Goal: Task Accomplishment & Management: Manage account settings

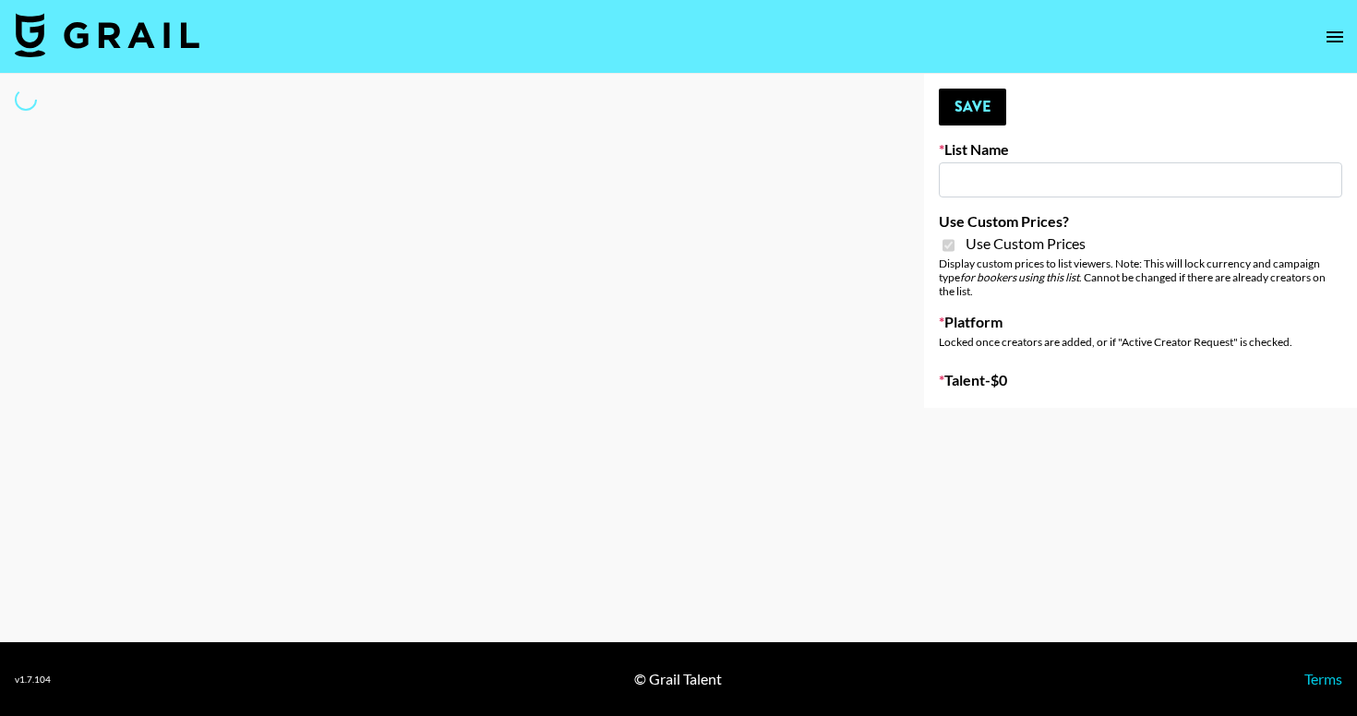
select select "Brand"
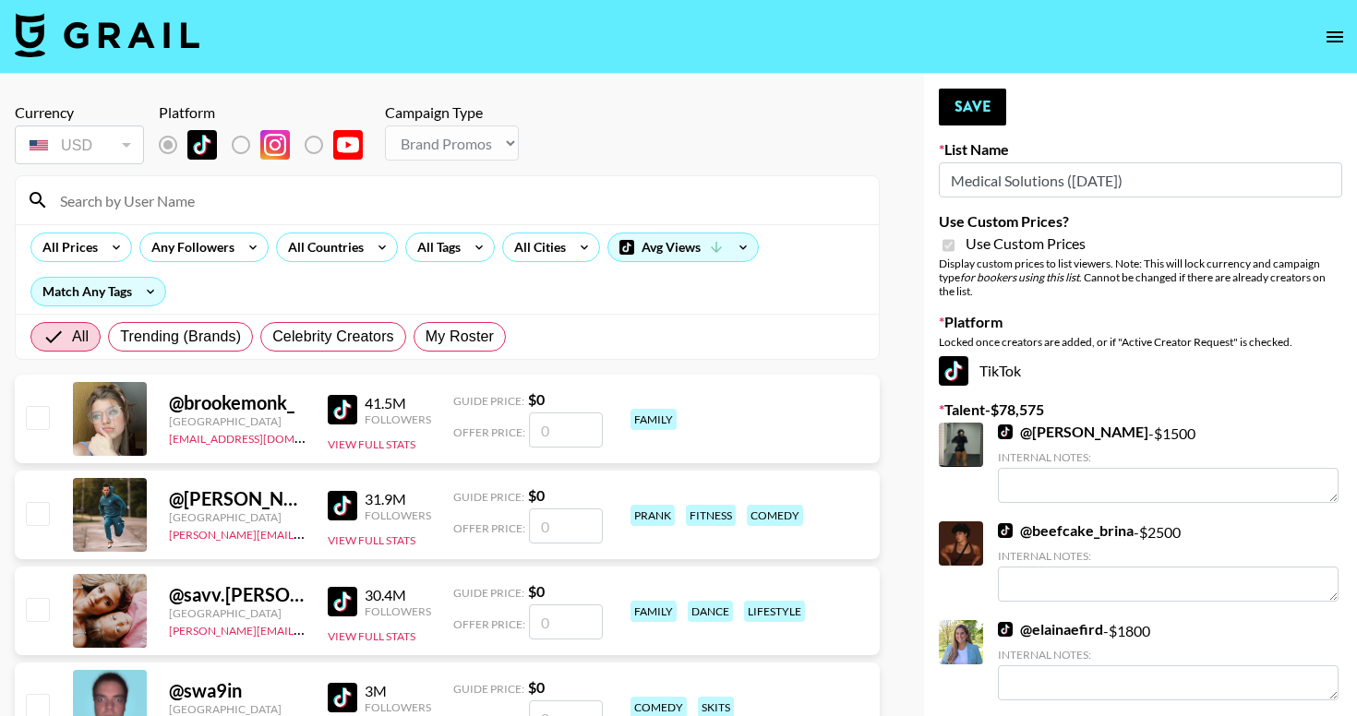
type input "Medical Solutions ([DATE])"
checkbox input "true"
click at [280, 197] on input at bounding box center [458, 201] width 819 height 30
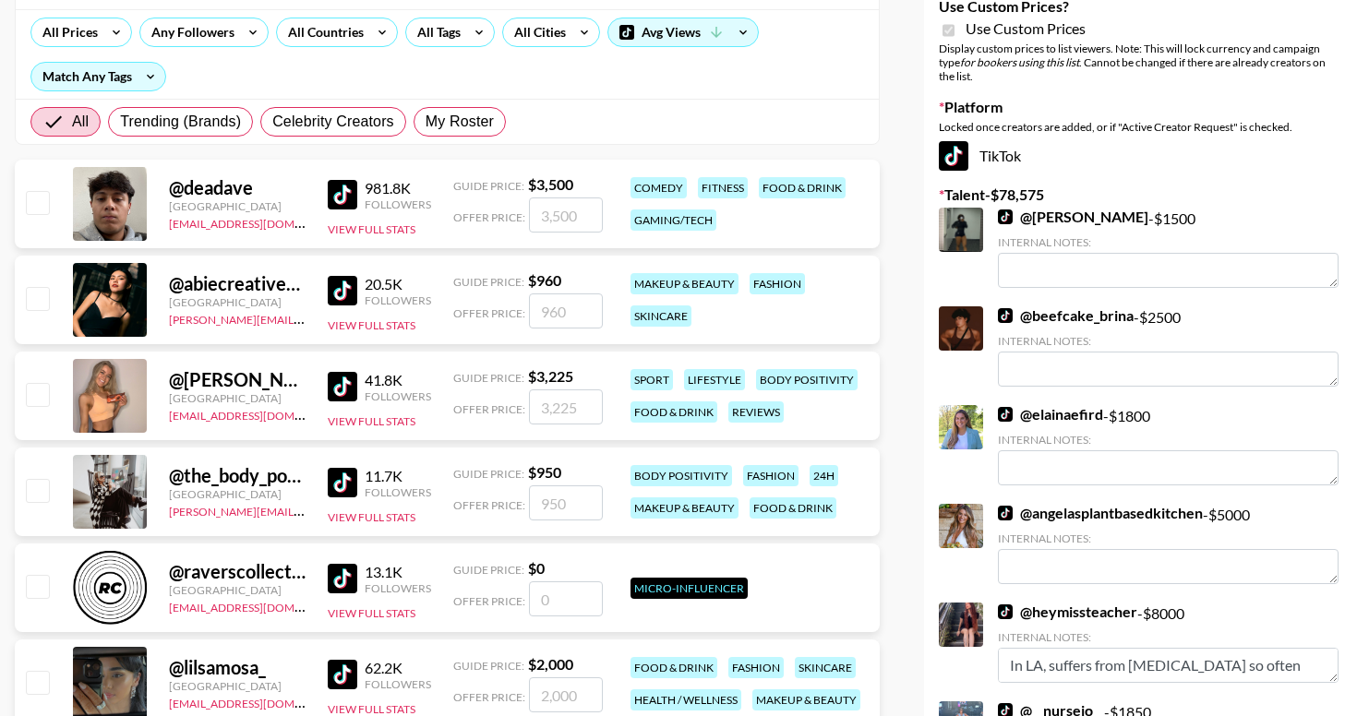
scroll to position [222, 0]
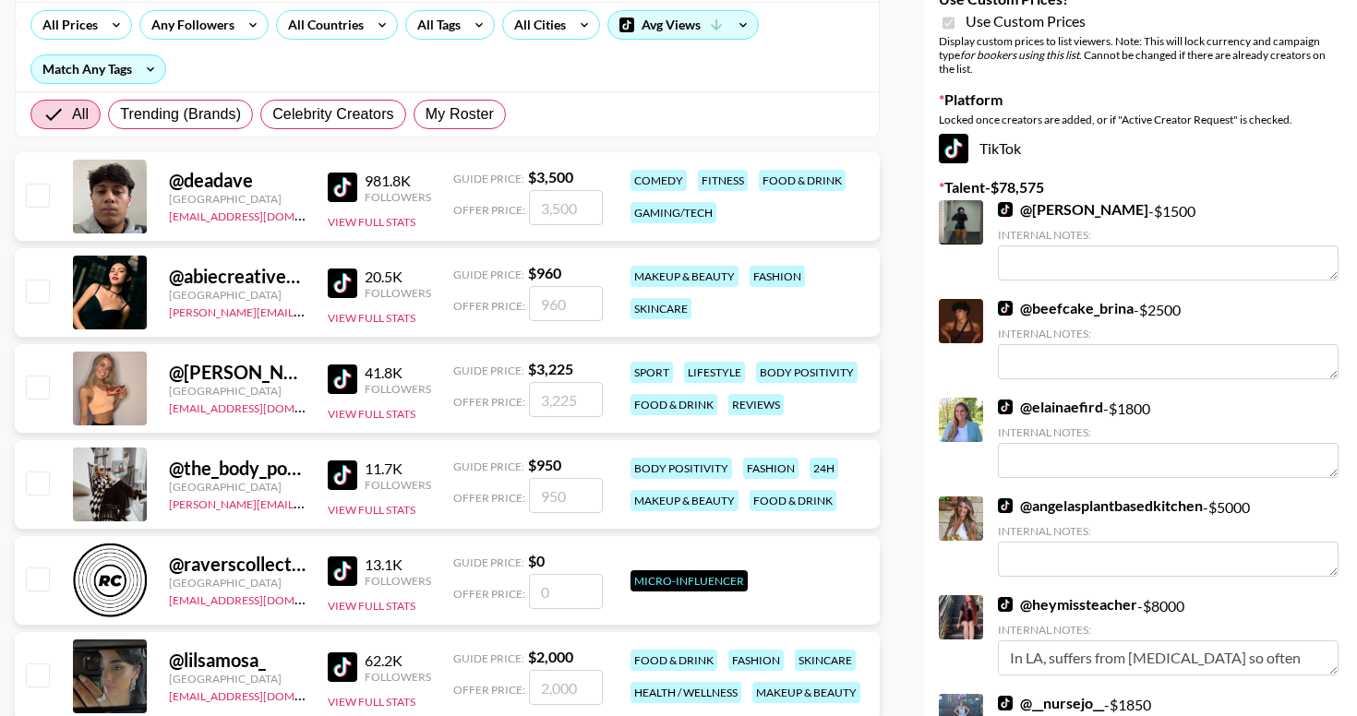
type input "tiv"
click at [37, 680] on input "checkbox" at bounding box center [37, 675] width 22 height 22
checkbox input "true"
type input "2000"
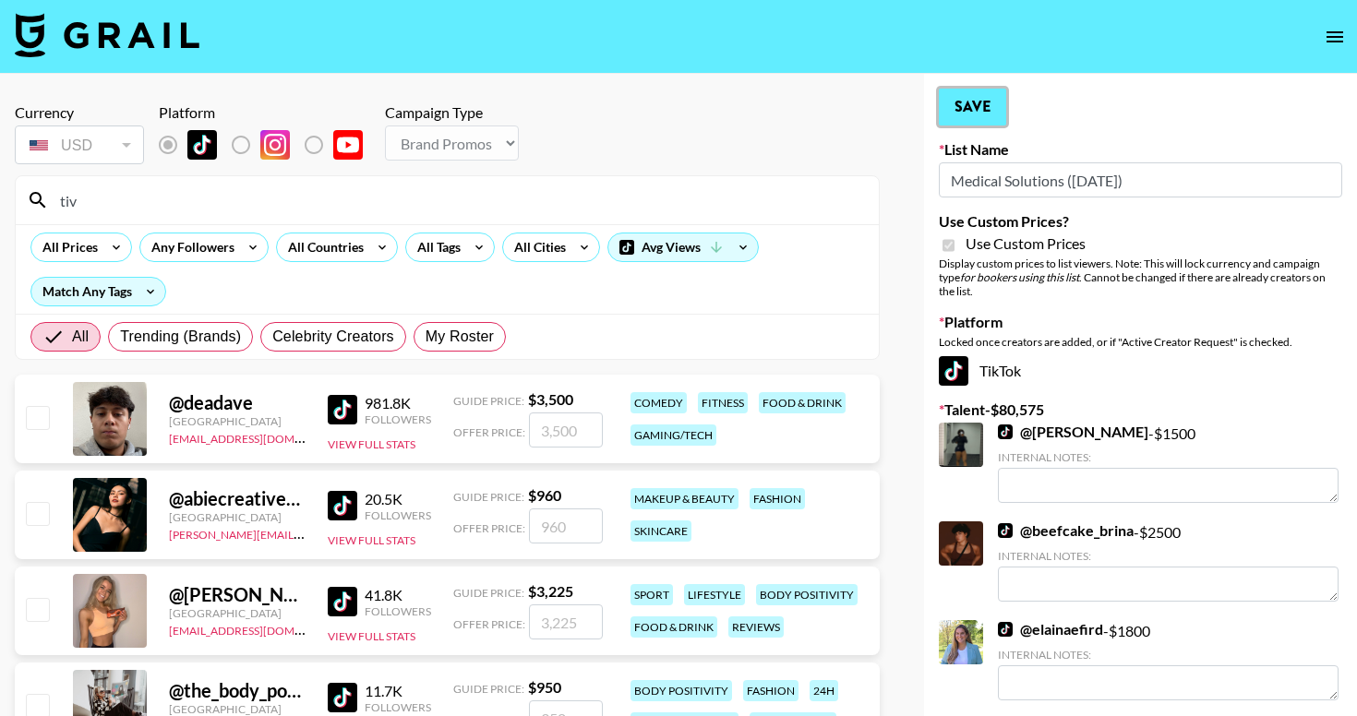
click at [979, 100] on button "Save" at bounding box center [972, 107] width 67 height 37
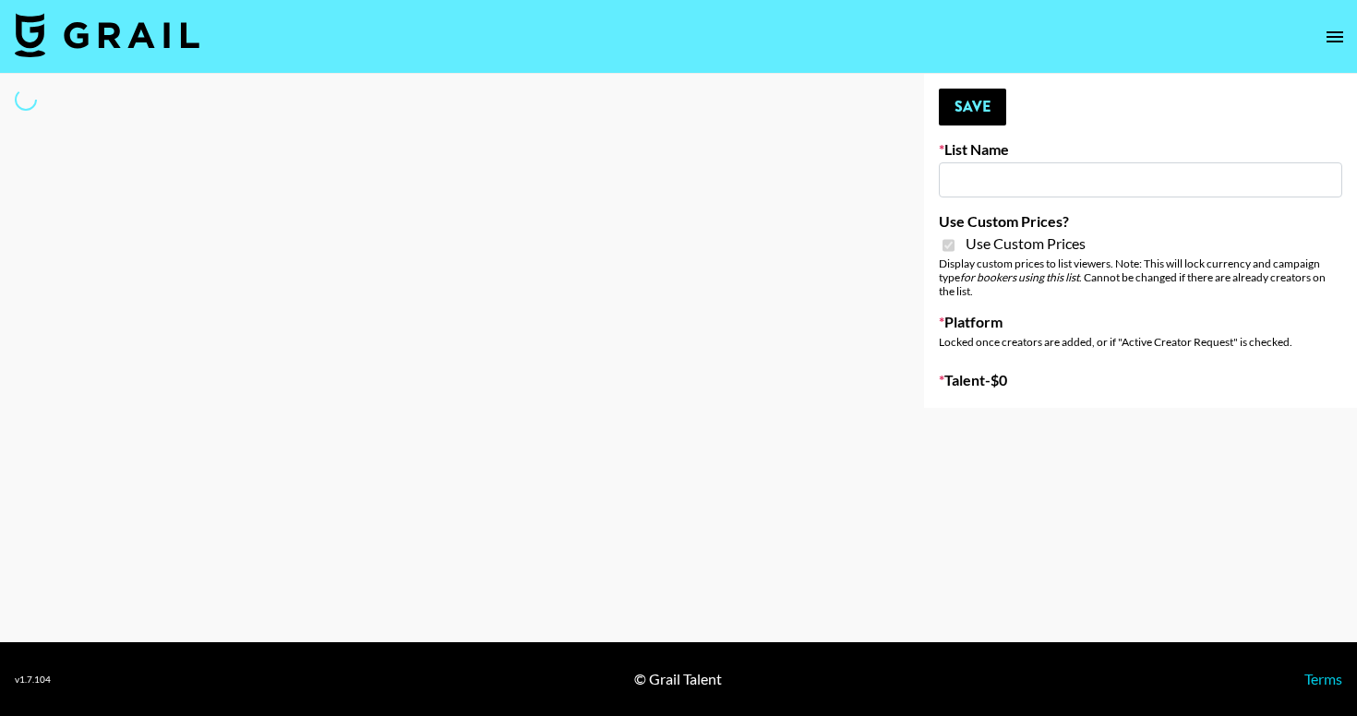
type input "Butcher Box (30th Sept)"
checkbox input "true"
select select "Brand"
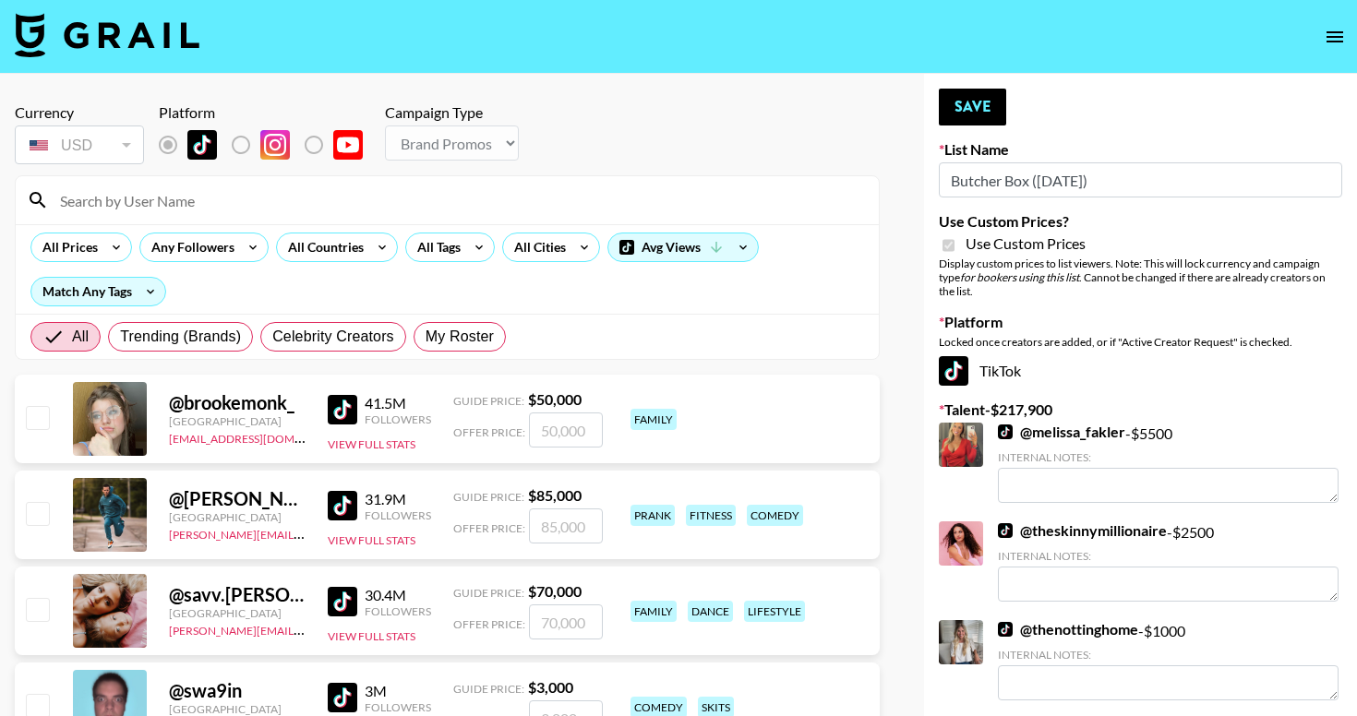
click at [306, 197] on input at bounding box center [458, 201] width 819 height 30
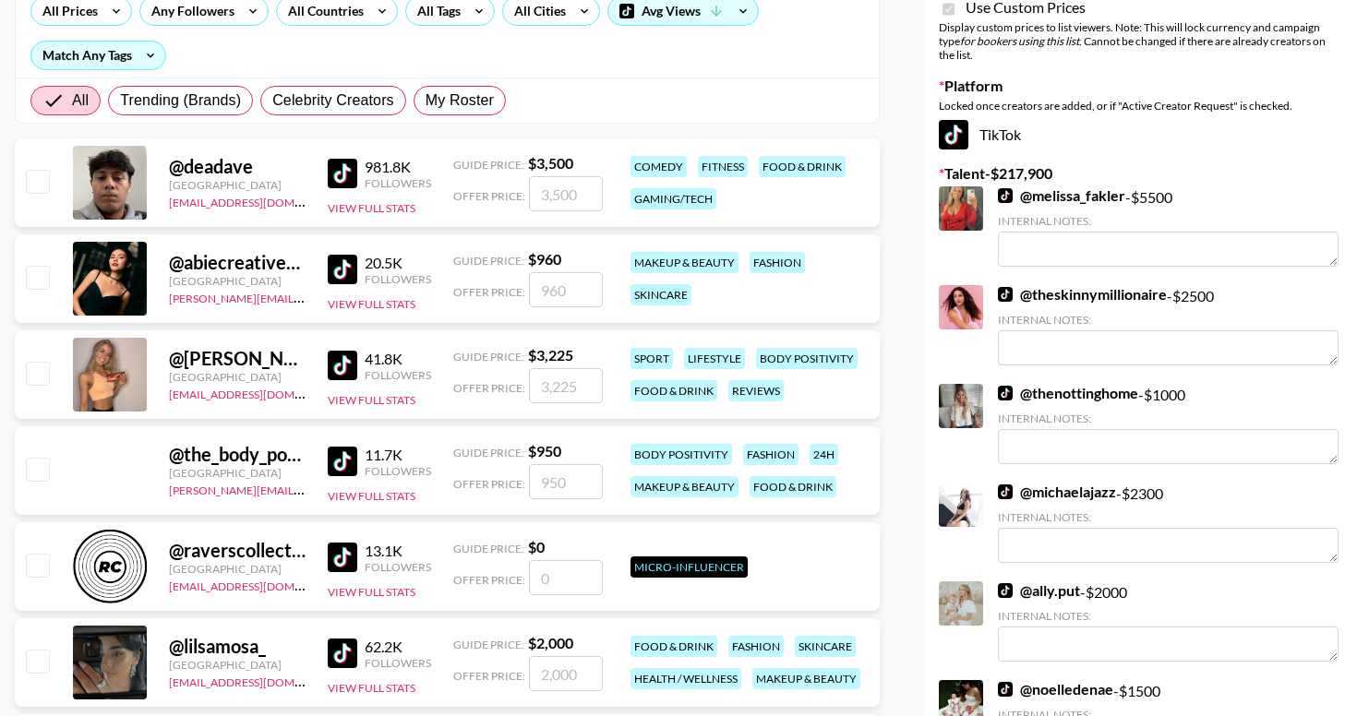
scroll to position [247, 0]
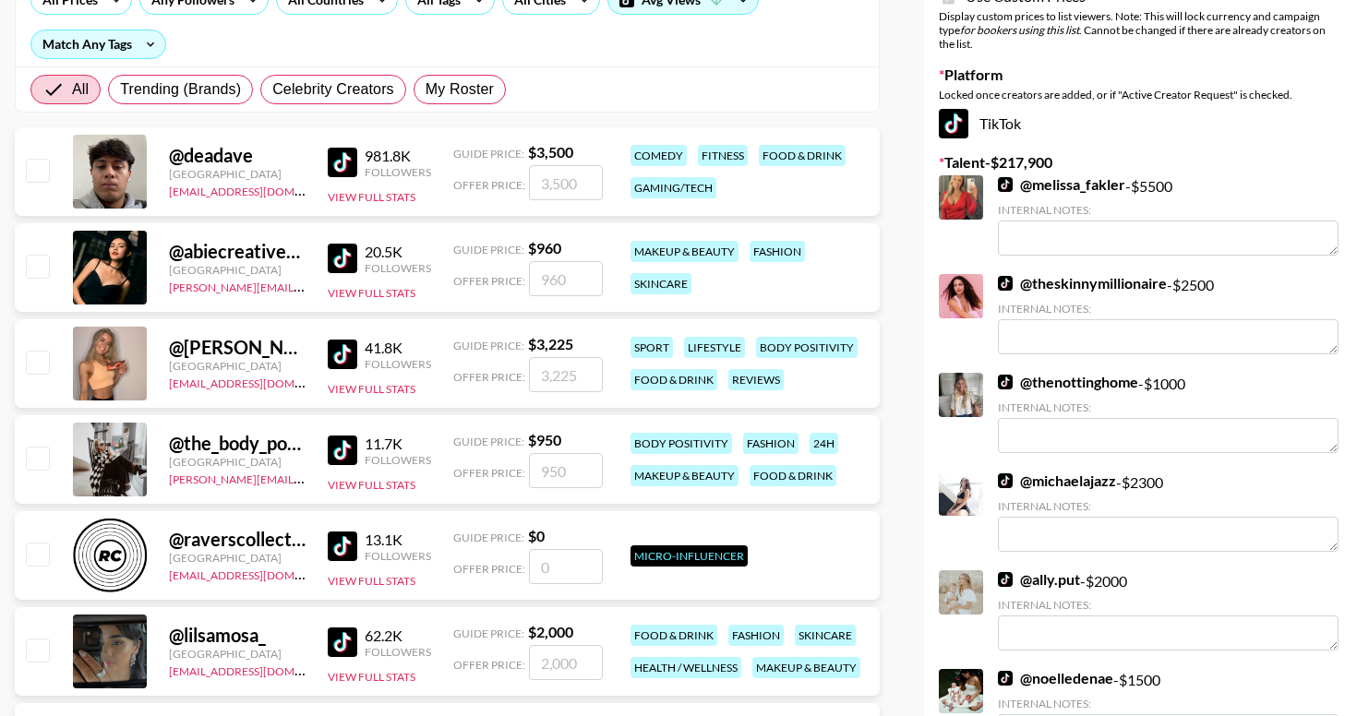
type input "tiv"
click at [39, 654] on input "checkbox" at bounding box center [37, 650] width 22 height 22
checkbox input "true"
type input "2000"
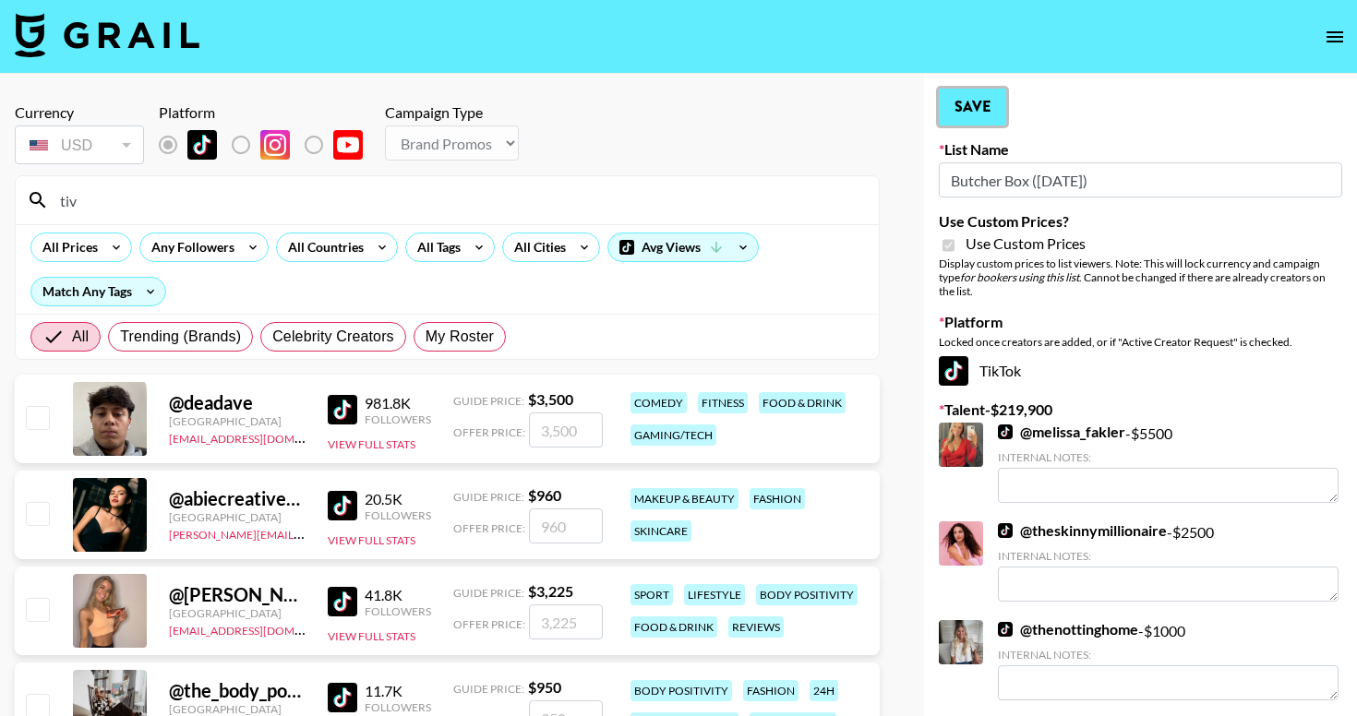
click at [981, 98] on button "Save" at bounding box center [972, 107] width 67 height 37
